Goal: Task Accomplishment & Management: Use online tool/utility

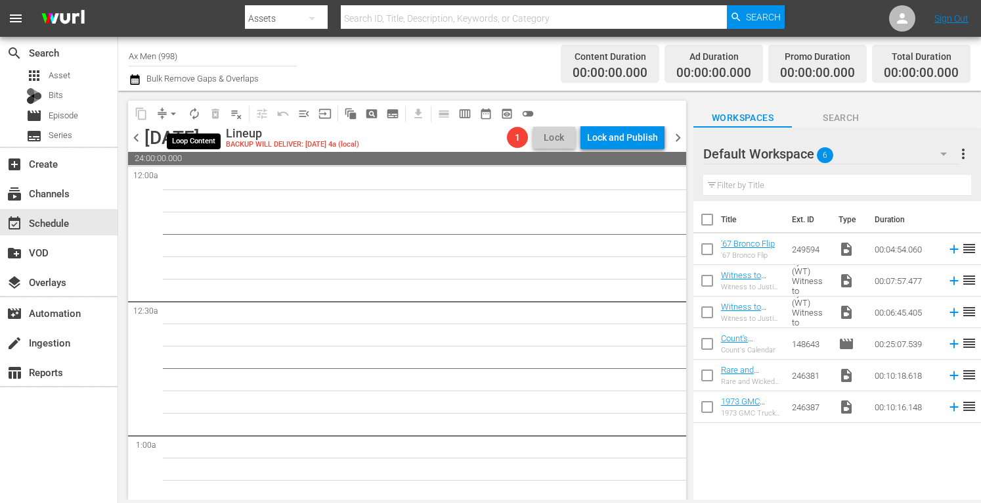
click at [193, 113] on span "autorenew_outlined" at bounding box center [194, 113] width 13 height 13
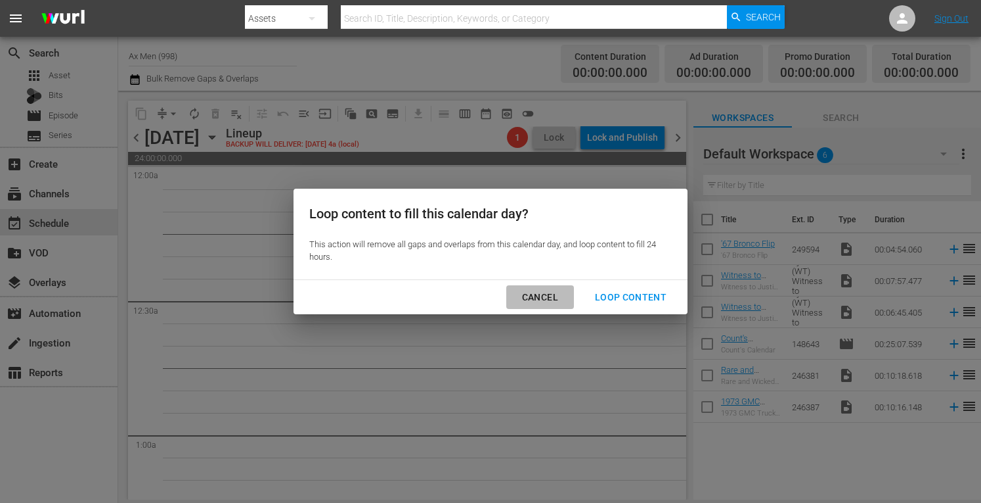
click at [537, 299] on div "Cancel" at bounding box center [540, 297] width 57 height 16
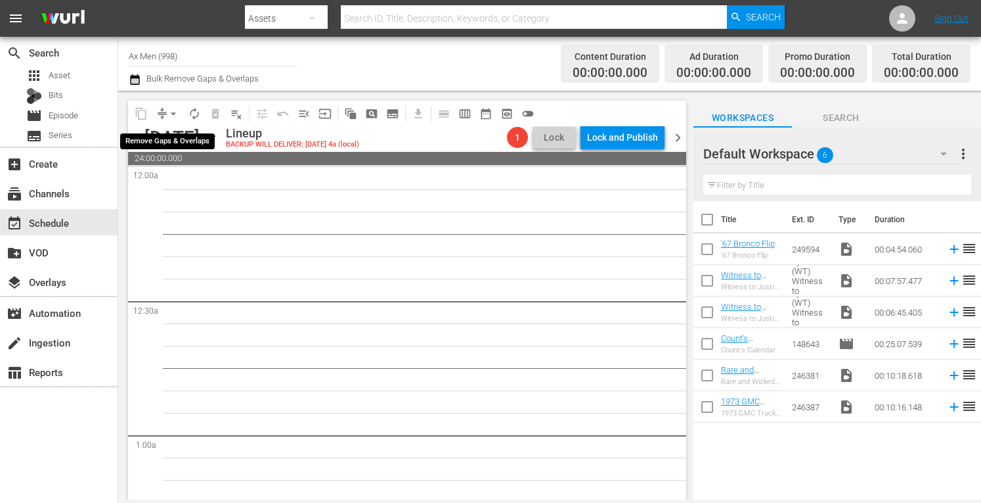
click at [171, 110] on span "arrow_drop_down" at bounding box center [173, 113] width 13 height 13
click at [167, 141] on li "Align to Midnight" at bounding box center [174, 140] width 108 height 22
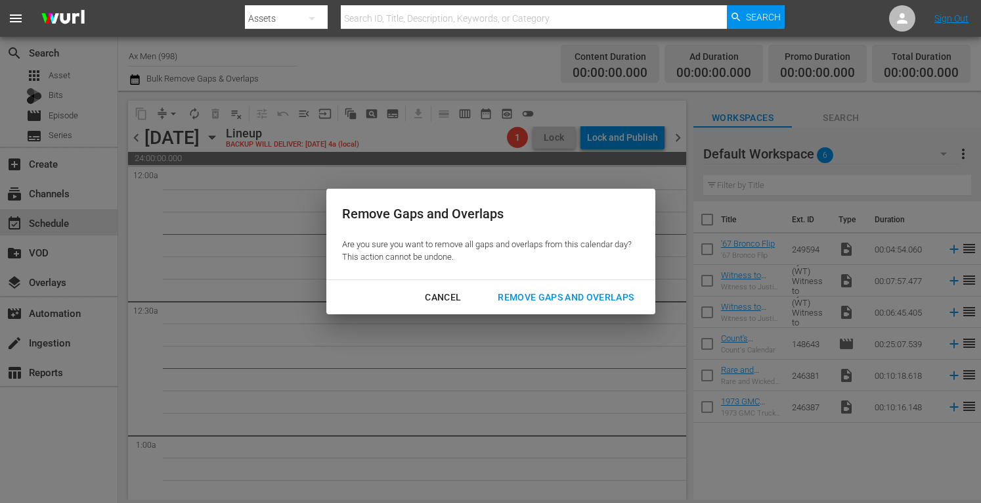
click at [556, 299] on div "Remove Gaps and Overlaps" at bounding box center [565, 297] width 157 height 16
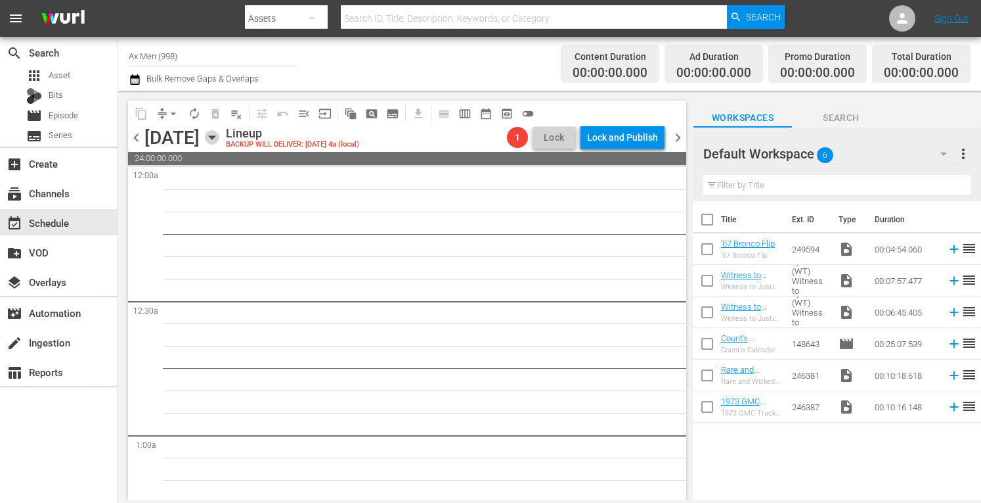
click at [219, 135] on icon "button" at bounding box center [212, 137] width 14 height 14
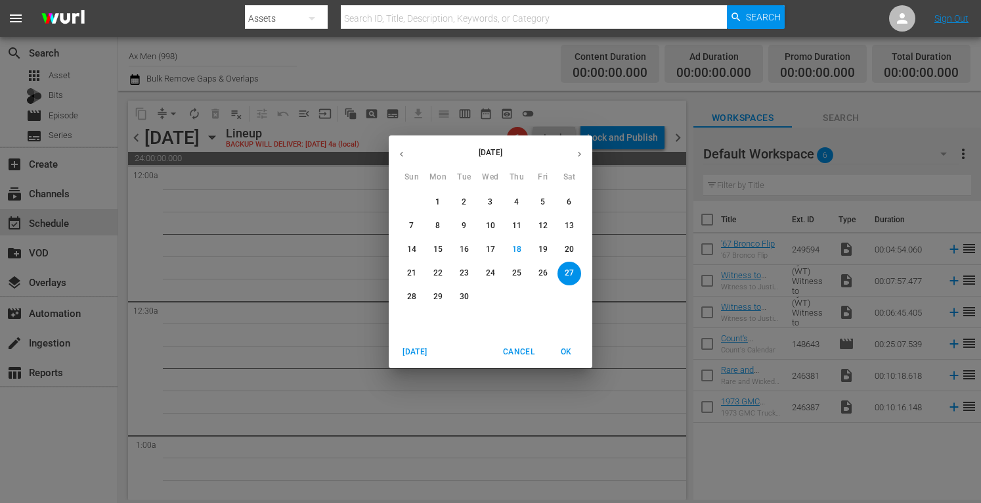
click at [464, 267] on button "23" at bounding box center [465, 273] width 24 height 24
